Goal: Check status: Check status

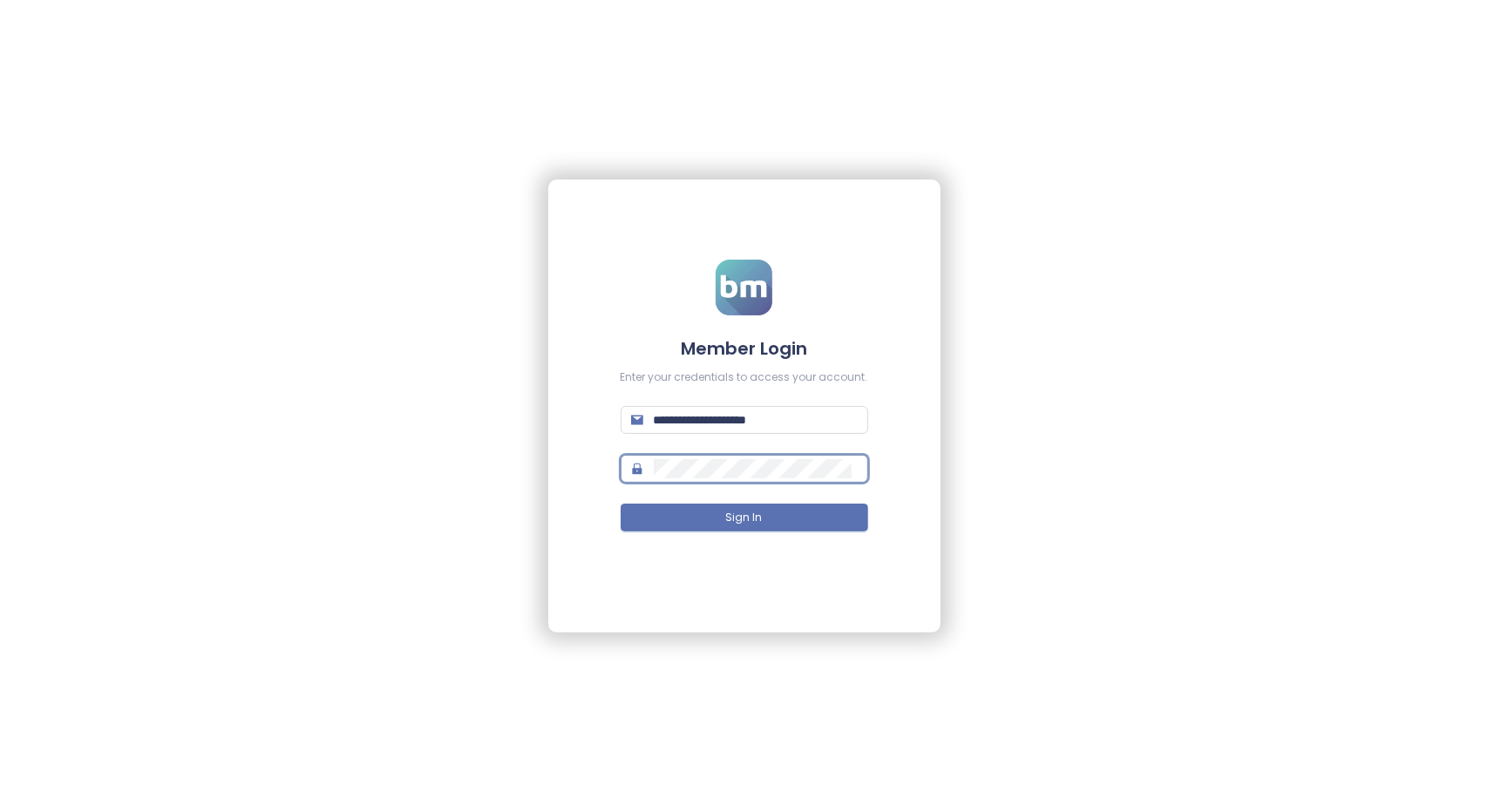
type input "**********"
click at [763, 517] on button "Sign In" at bounding box center [744, 517] width 247 height 27
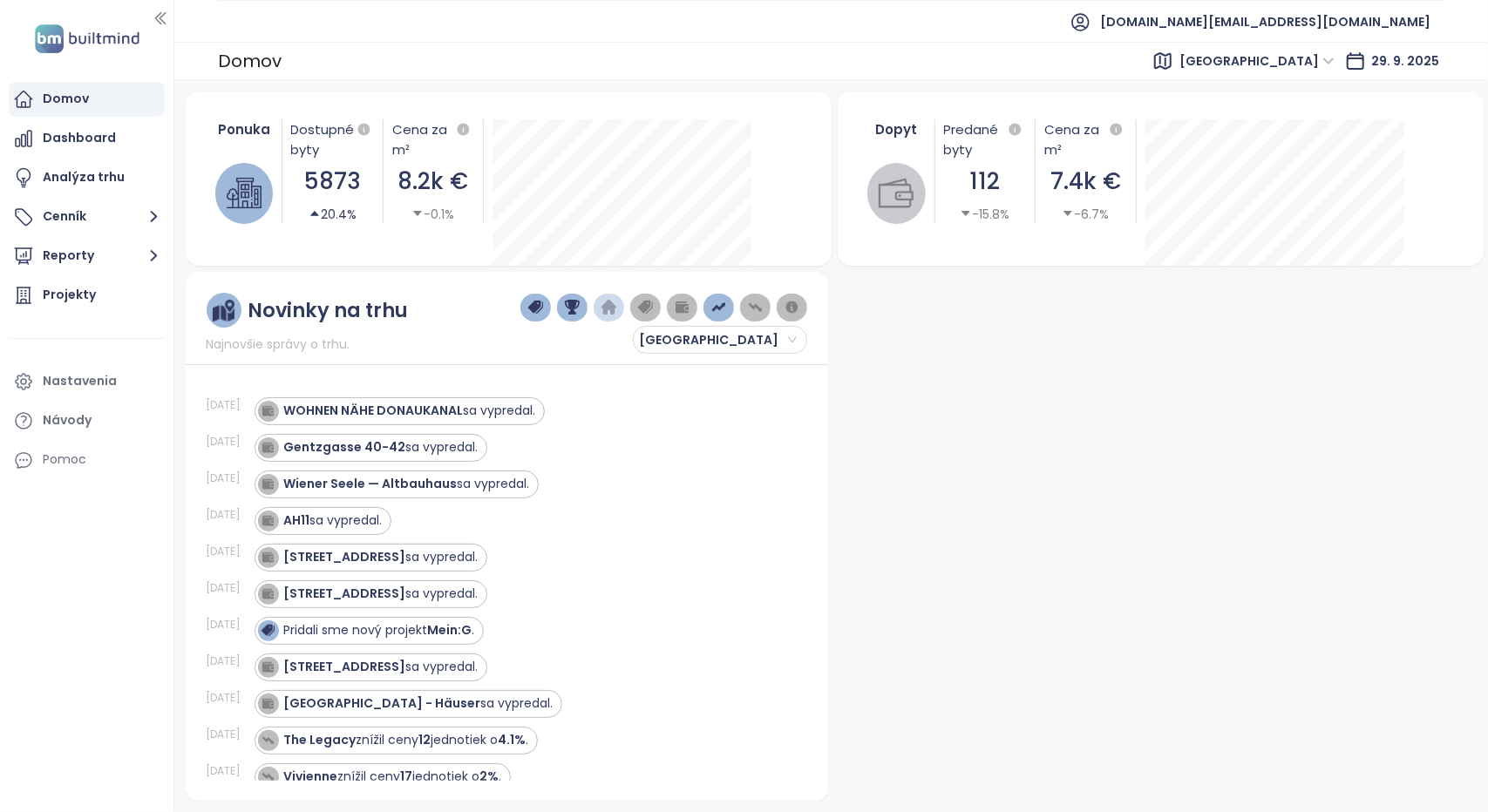
click at [1314, 57] on span "Vienna" at bounding box center [1256, 61] width 155 height 27
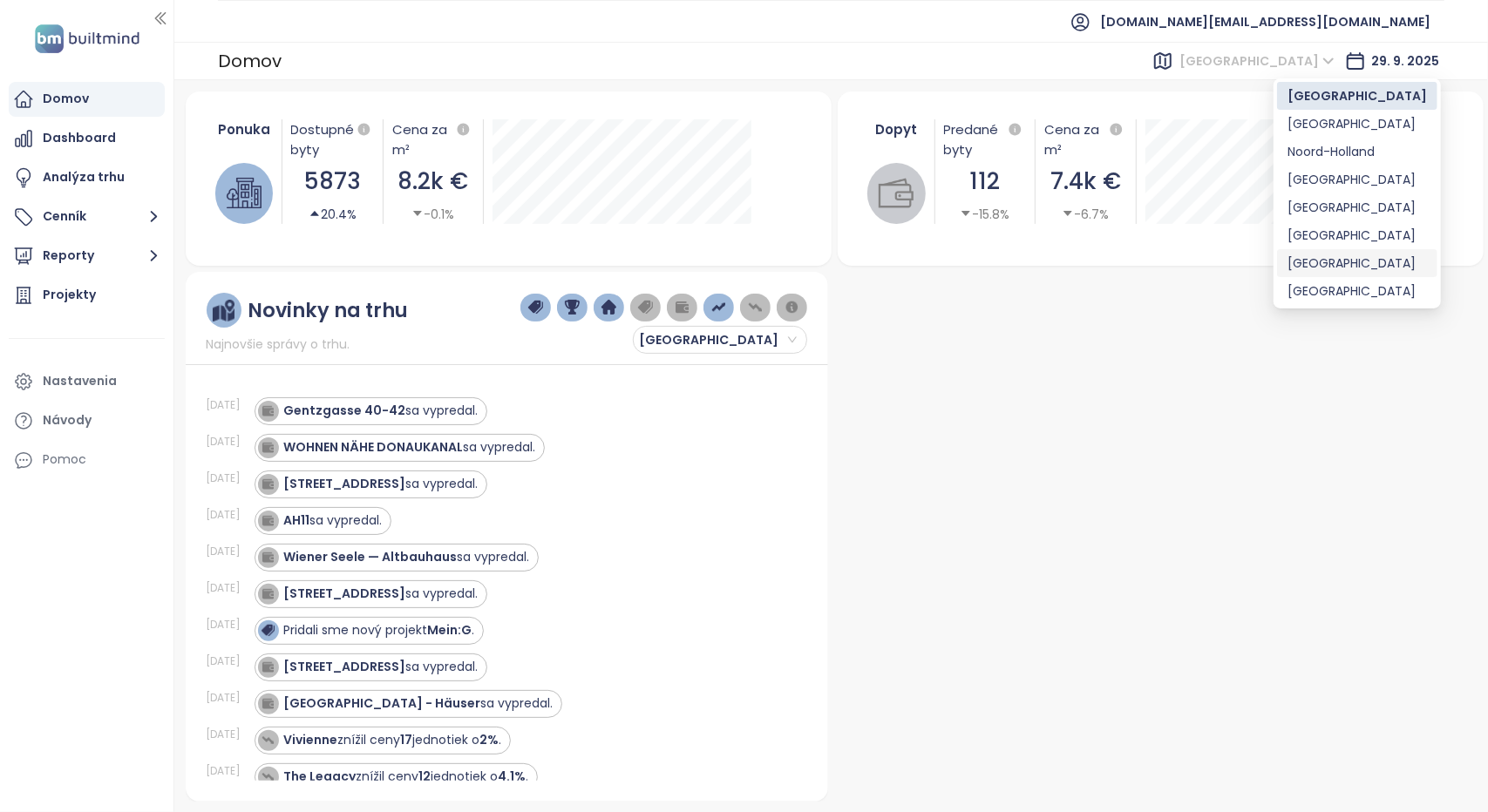
click at [1311, 266] on div "[GEOGRAPHIC_DATA]" at bounding box center [1356, 263] width 139 height 19
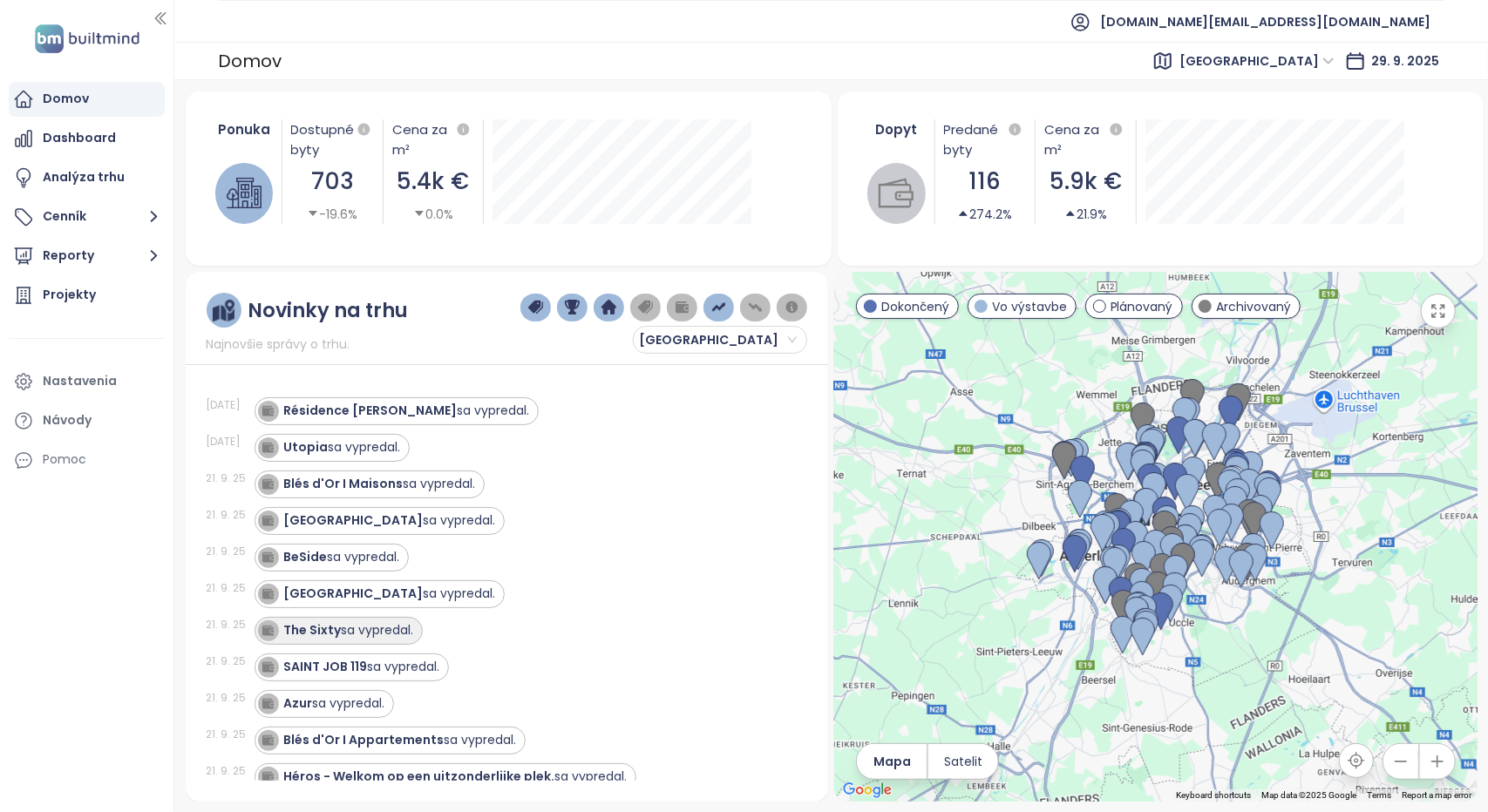
click at [368, 626] on div "The Sixty sa vypredal." at bounding box center [349, 630] width 130 height 19
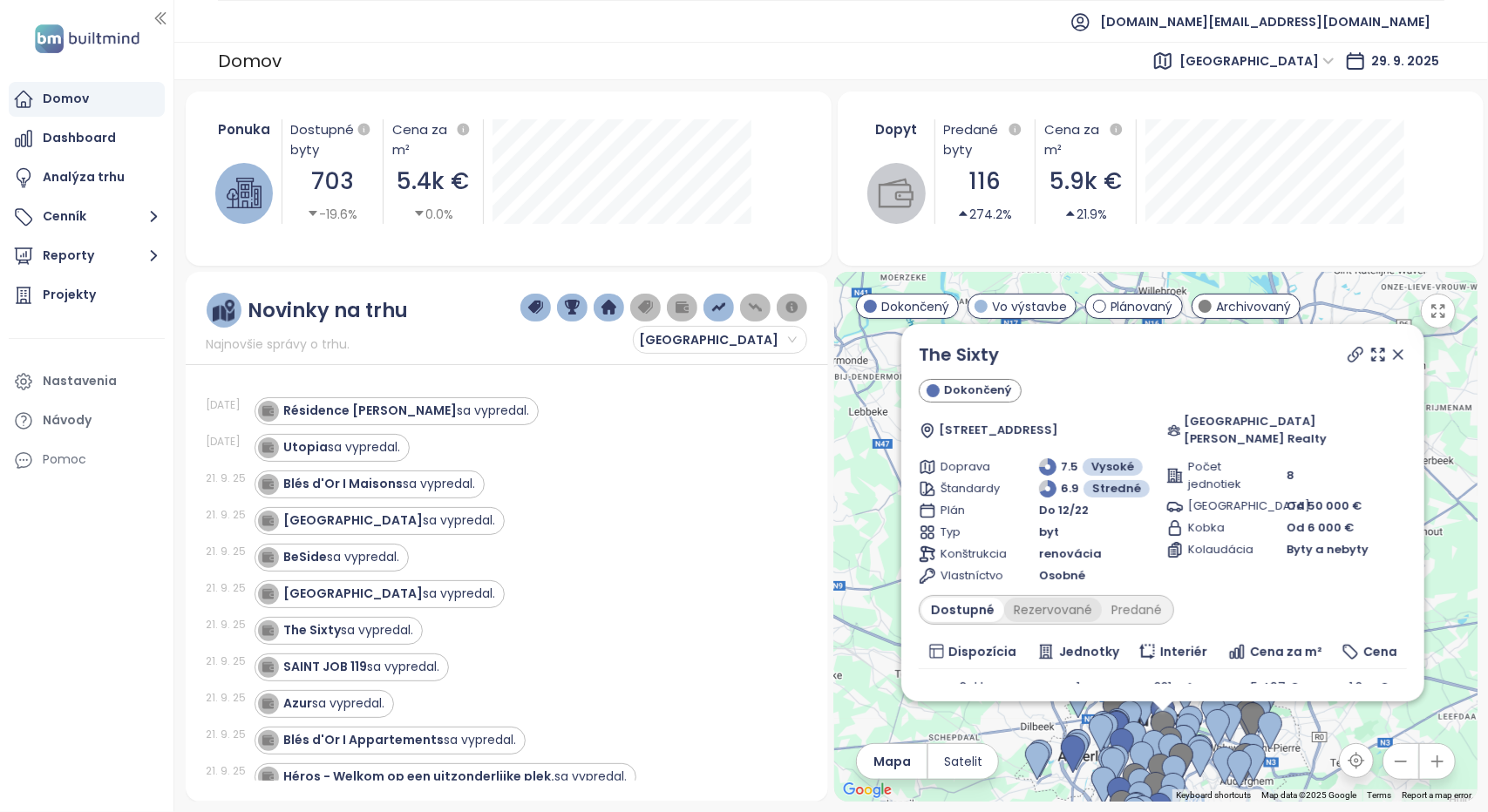
click at [1048, 598] on div "Rezervované" at bounding box center [1053, 610] width 97 height 25
click at [1120, 598] on div "Predané" at bounding box center [1136, 610] width 70 height 25
click at [965, 598] on div "Dostupné" at bounding box center [960, 610] width 79 height 25
click at [695, 625] on div "The Sixty sa vypredal." at bounding box center [520, 630] width 531 height 27
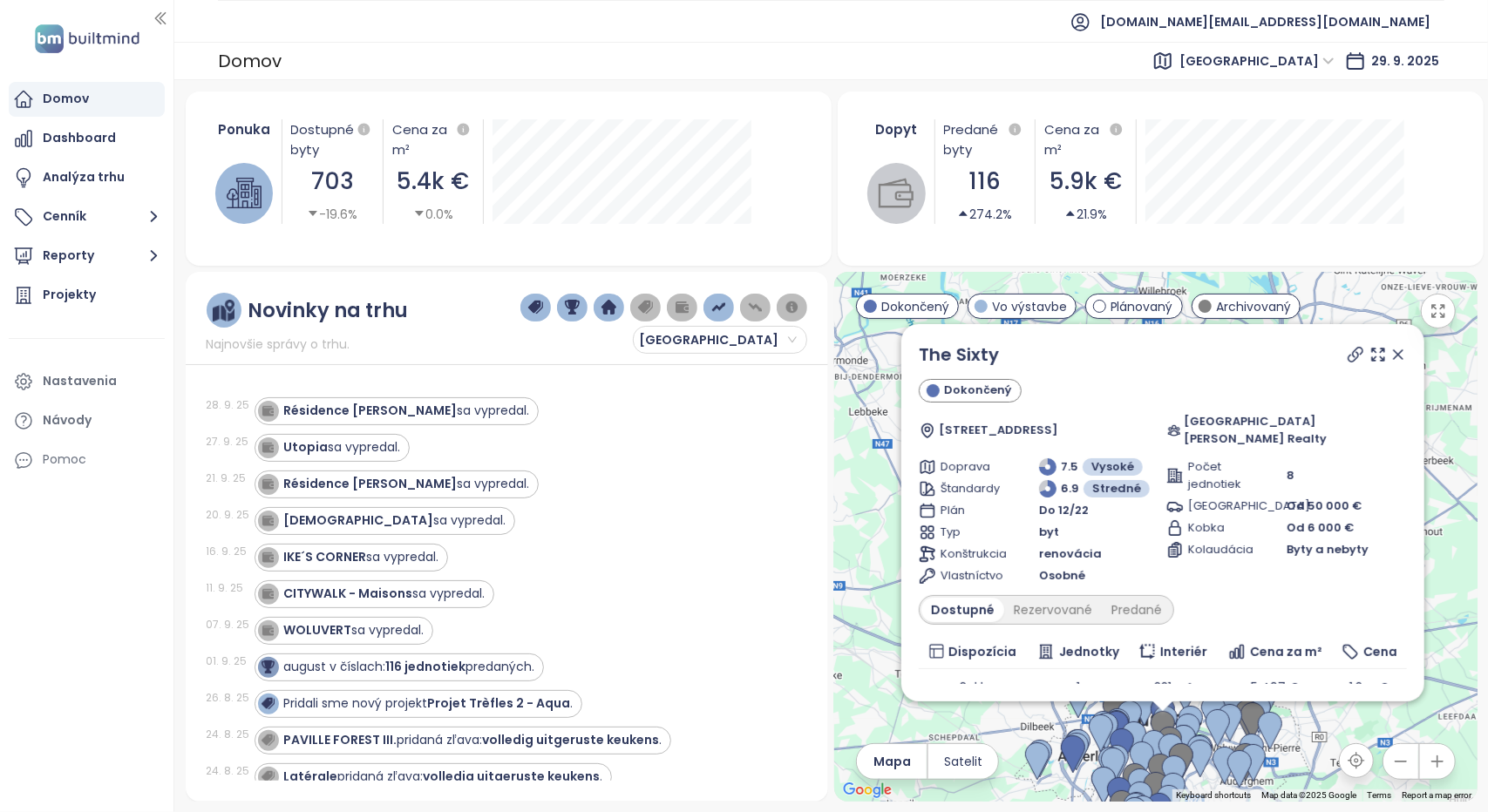
click at [1389, 351] on icon at bounding box center [1398, 355] width 18 height 18
